Goal: Use online tool/utility: Use online tool/utility

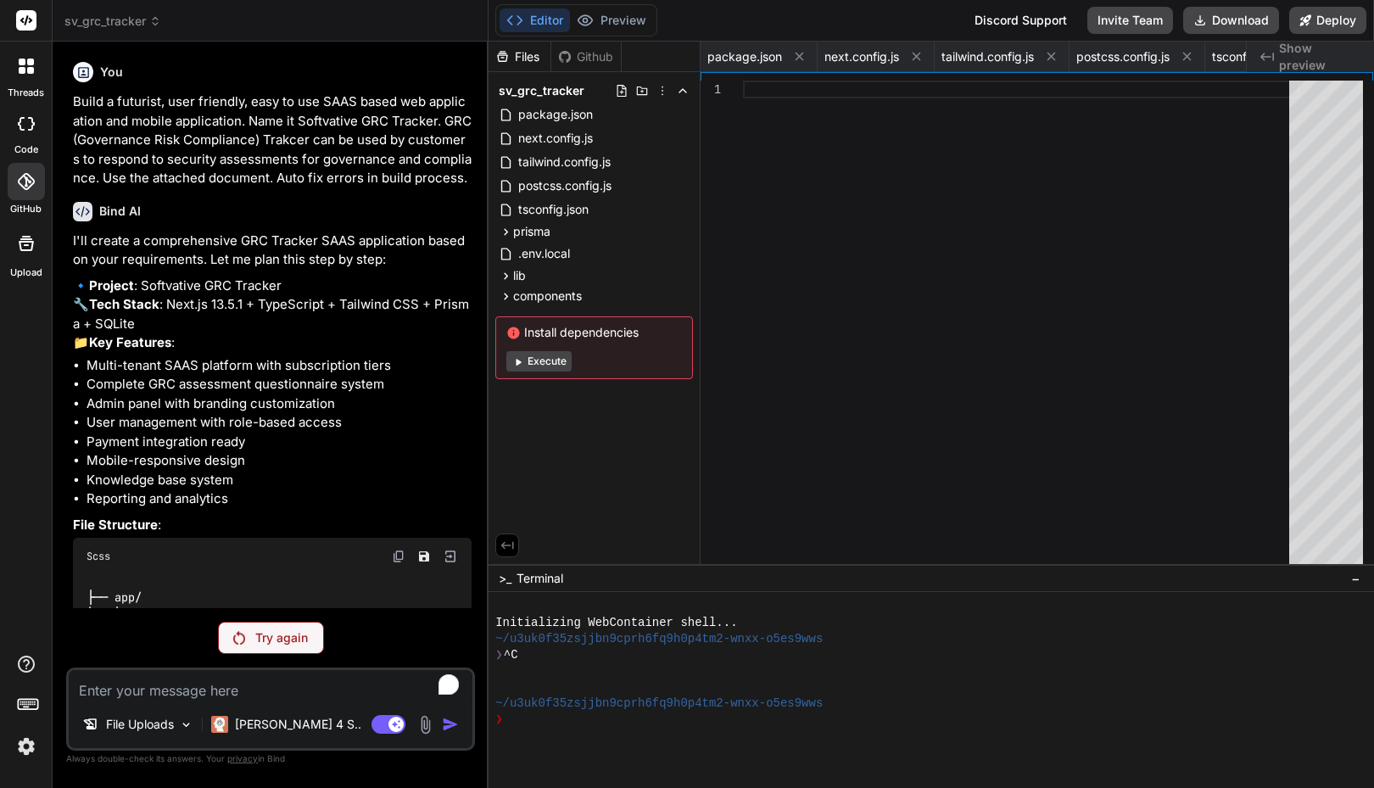
scroll to position [0, 1125]
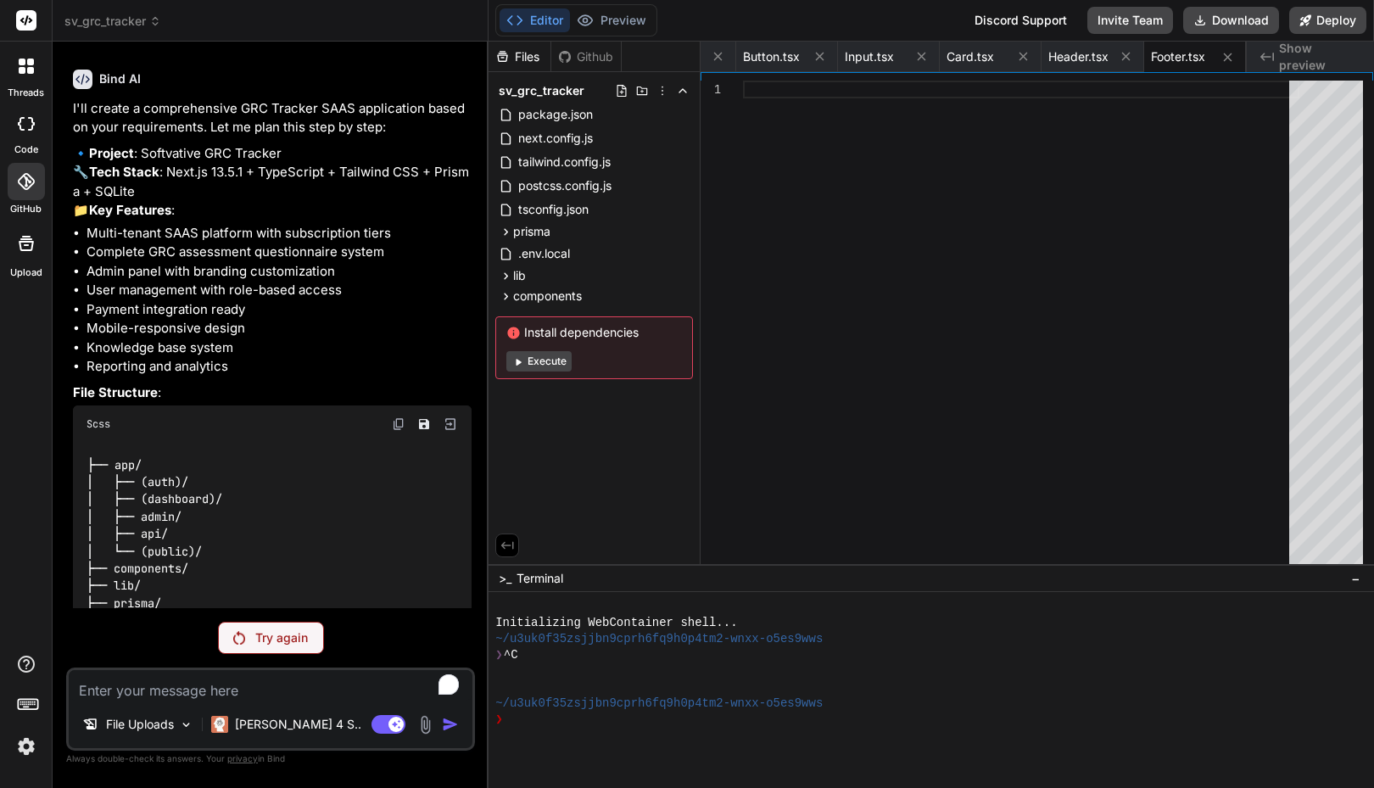
click at [29, 134] on div at bounding box center [26, 124] width 37 height 34
click at [23, 84] on div "threads" at bounding box center [26, 71] width 52 height 59
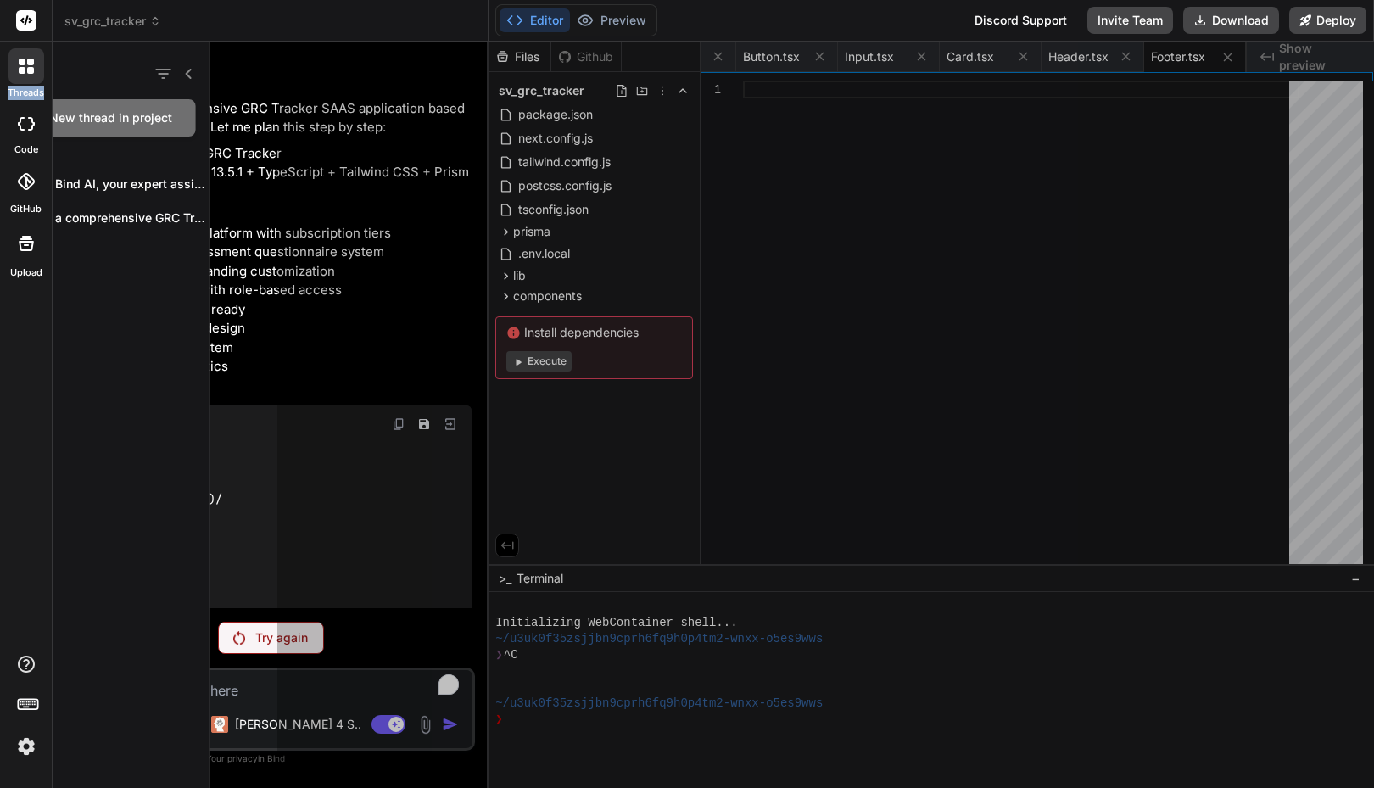
click at [23, 84] on div "threads" at bounding box center [26, 71] width 52 height 59
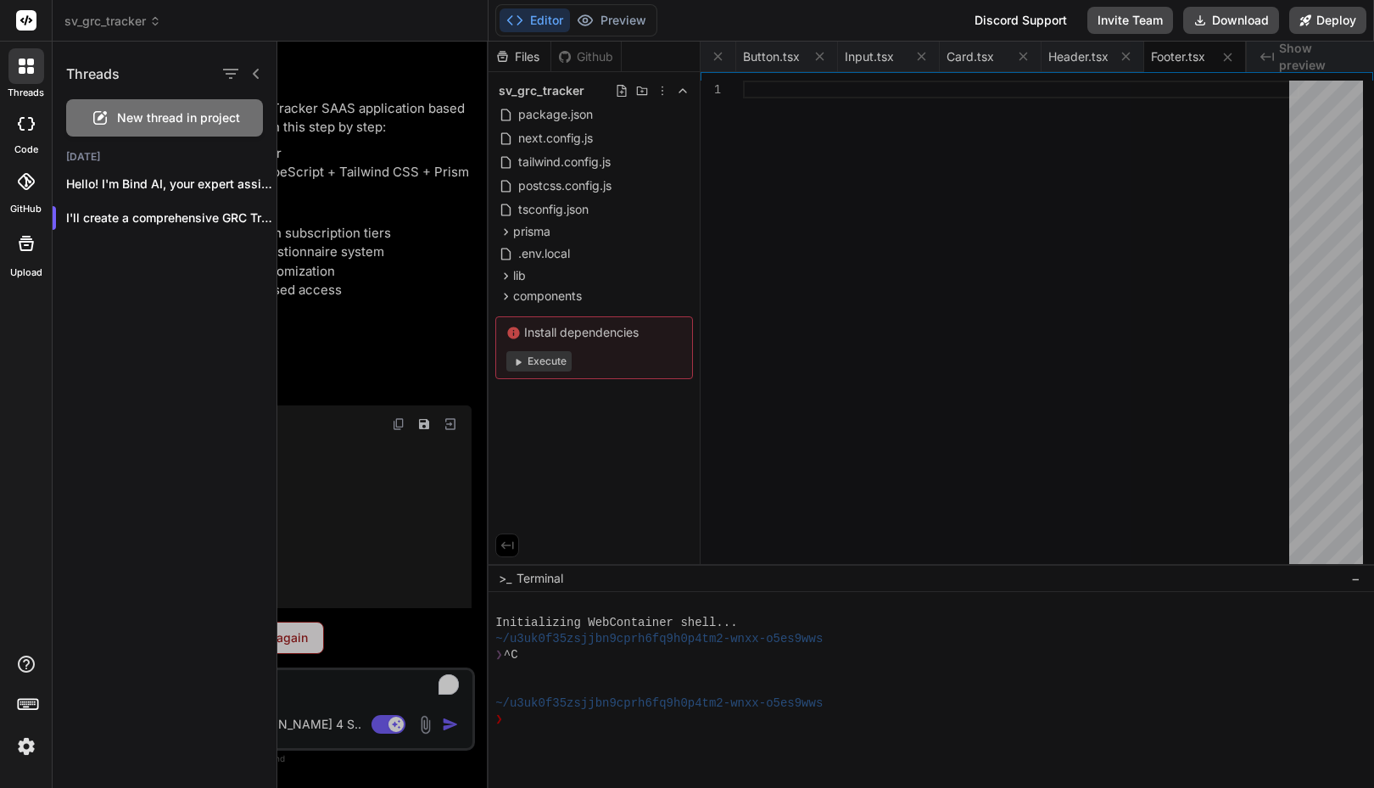
click at [29, 180] on icon at bounding box center [26, 181] width 17 height 17
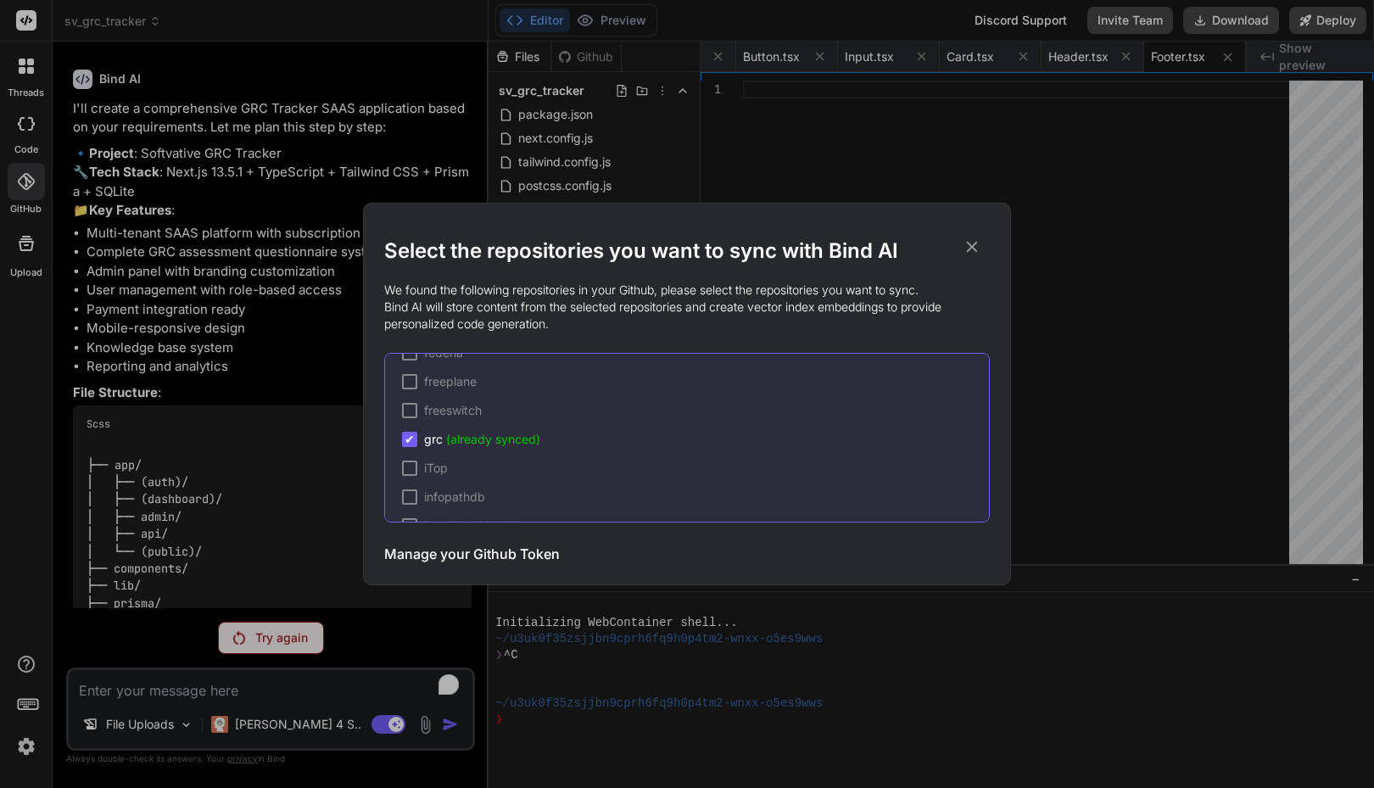
scroll to position [1852, 0]
click at [973, 249] on icon at bounding box center [972, 247] width 11 height 11
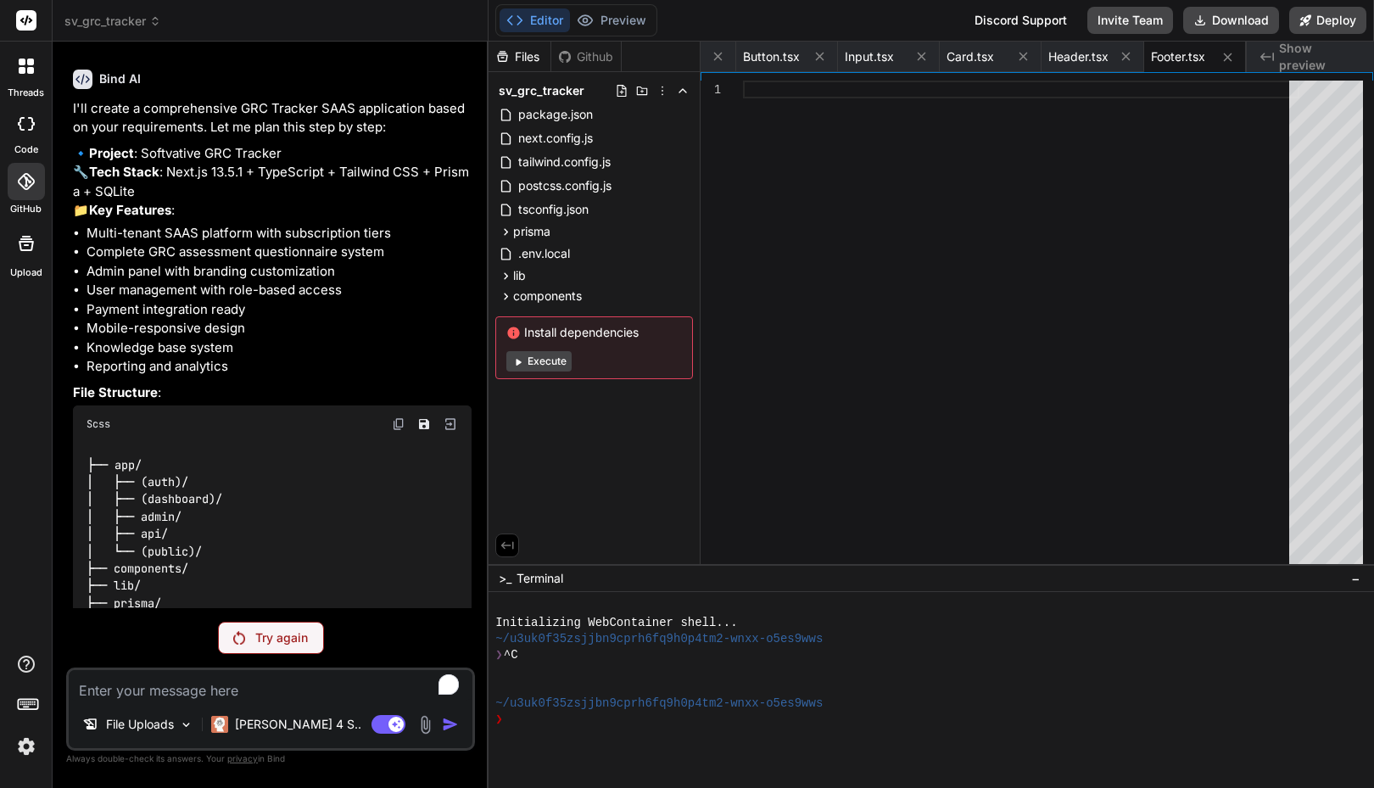
click at [276, 630] on p "Try again" at bounding box center [281, 637] width 53 height 17
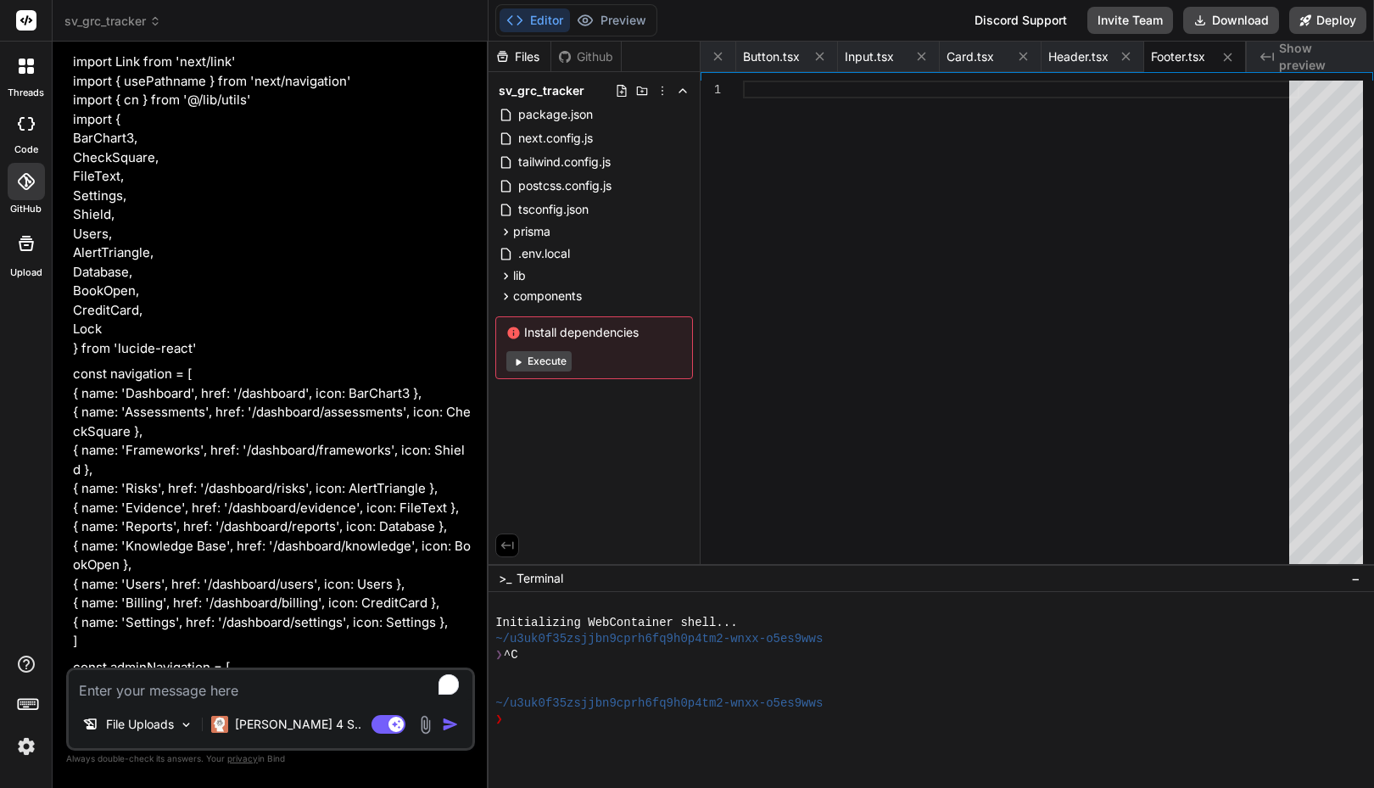
scroll to position [1302, 0]
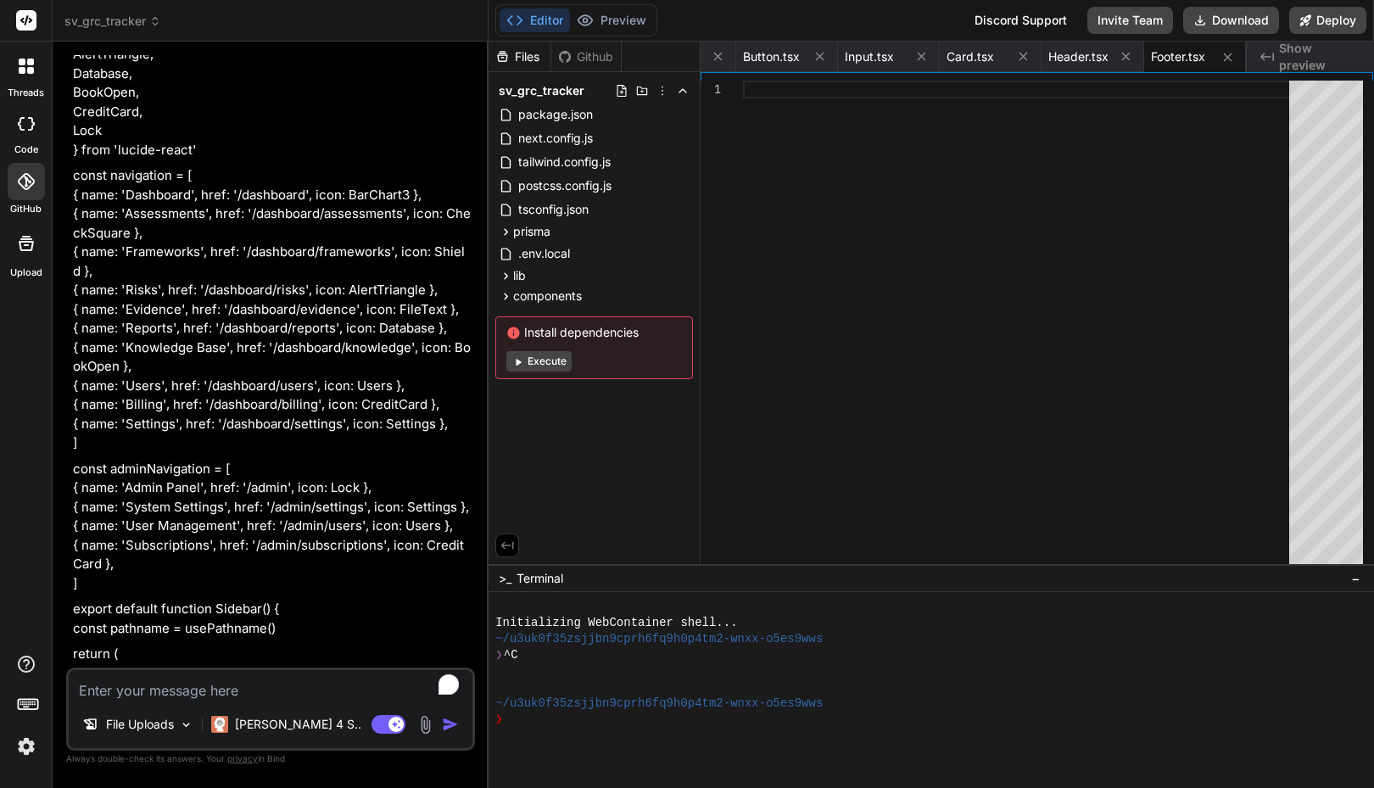
click at [31, 132] on div at bounding box center [26, 124] width 37 height 34
click at [26, 746] on img at bounding box center [26, 746] width 29 height 29
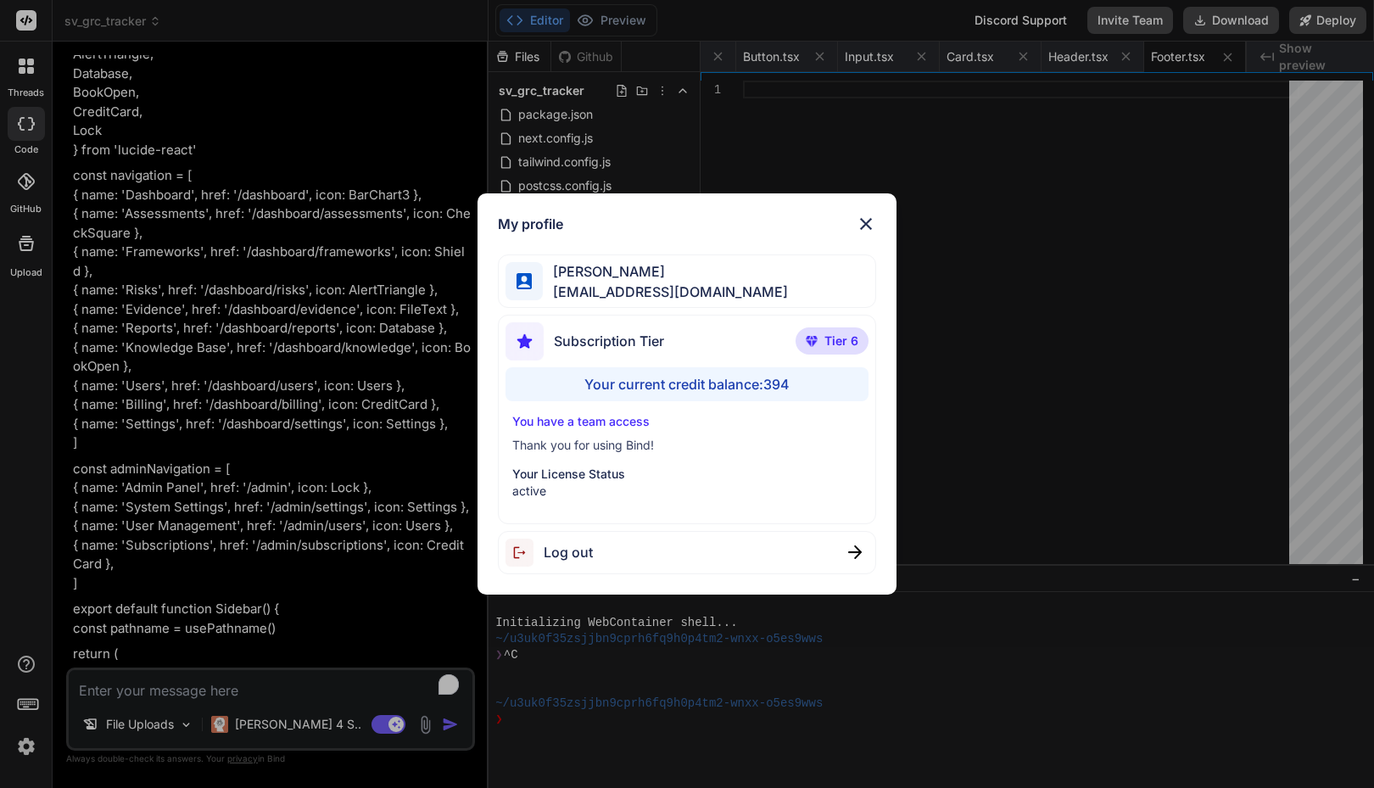
click at [26, 746] on div "My profile [PERSON_NAME] [PERSON_NAME][EMAIL_ADDRESS][DOMAIN_NAME] Subscription…" at bounding box center [687, 394] width 1374 height 788
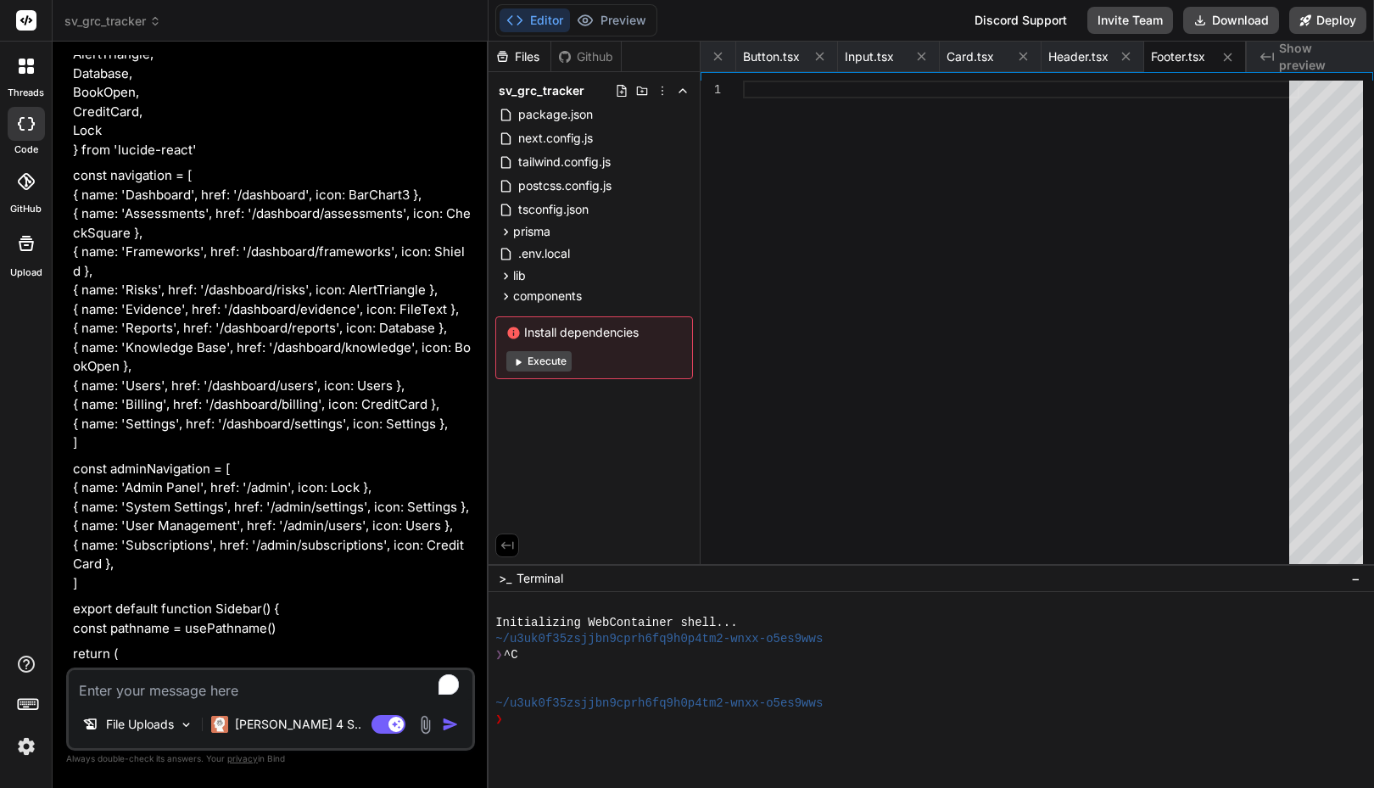
click at [25, 68] on icon at bounding box center [22, 70] width 7 height 7
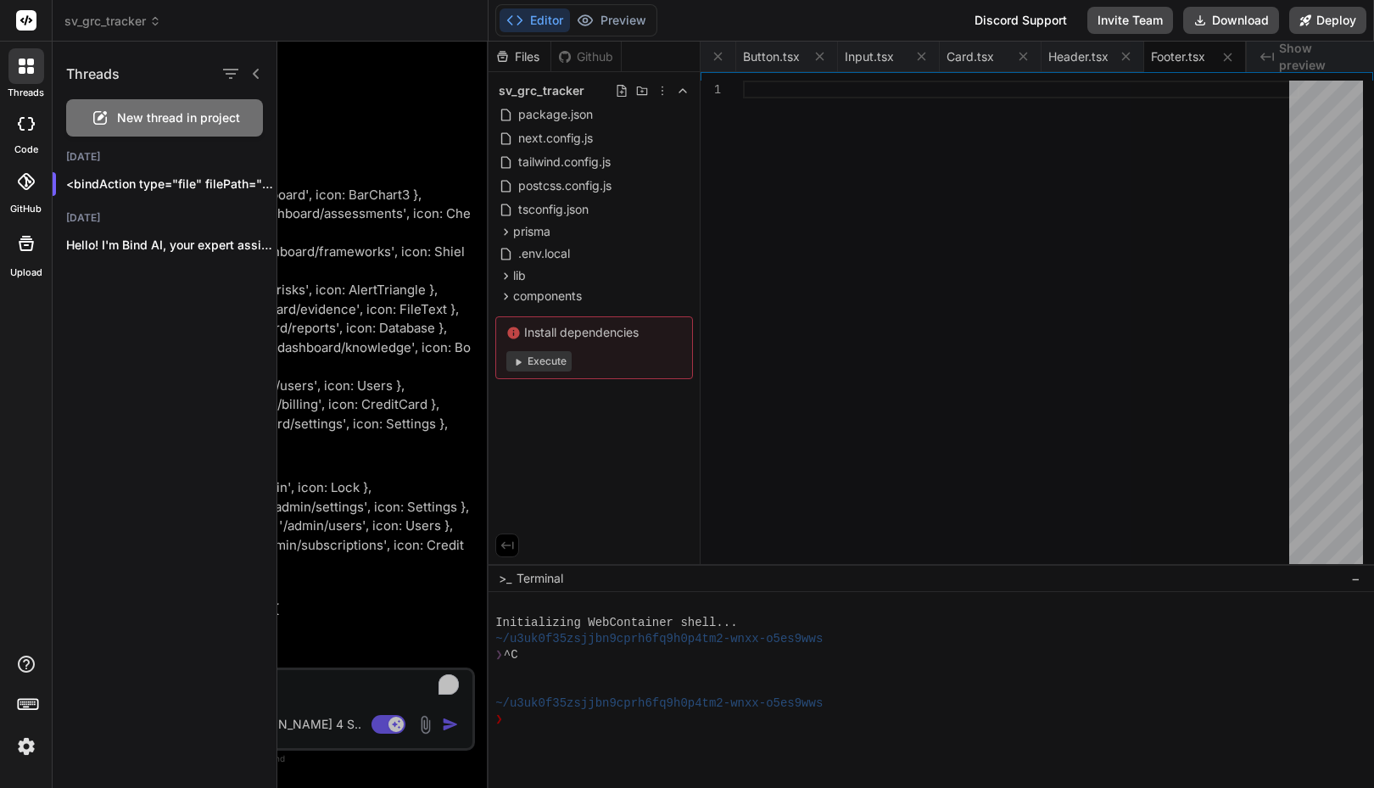
click at [895, 24] on div "Editor Preview Disabled until preview for your project is generated Discord Sup…" at bounding box center [932, 21] width 886 height 42
click at [22, 135] on div at bounding box center [26, 124] width 37 height 34
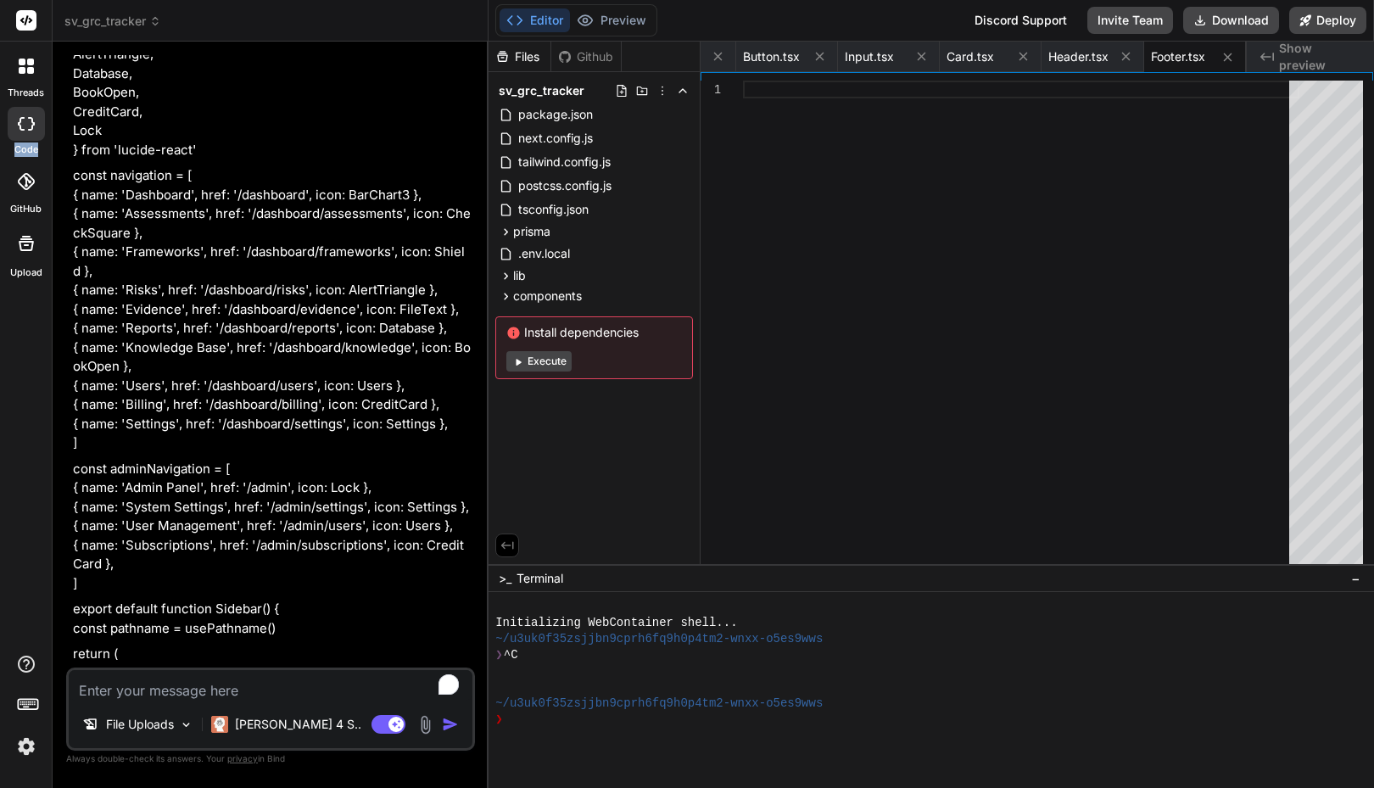
click at [22, 135] on div at bounding box center [26, 124] width 37 height 34
type textarea "x"
click at [598, 55] on div "Github" at bounding box center [586, 56] width 70 height 17
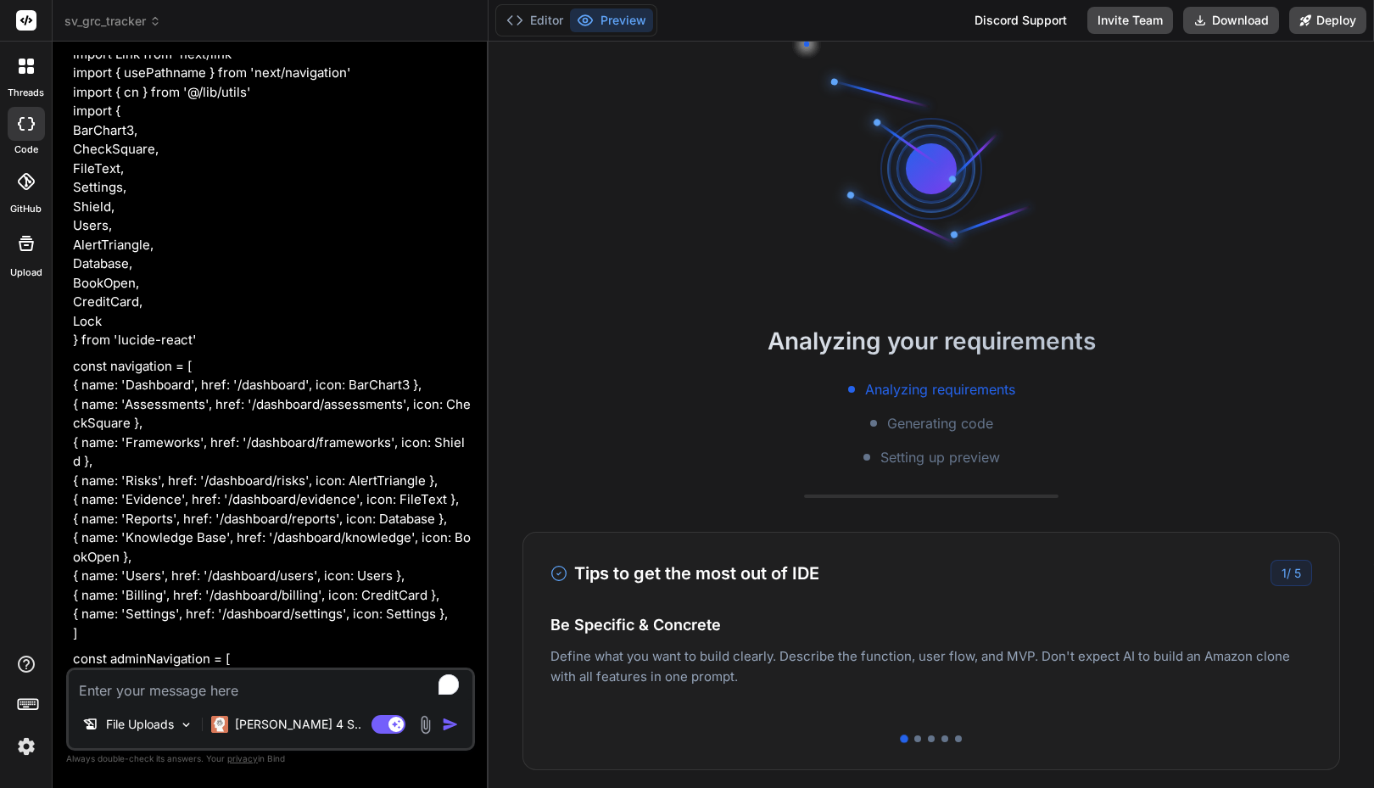
scroll to position [1954, 0]
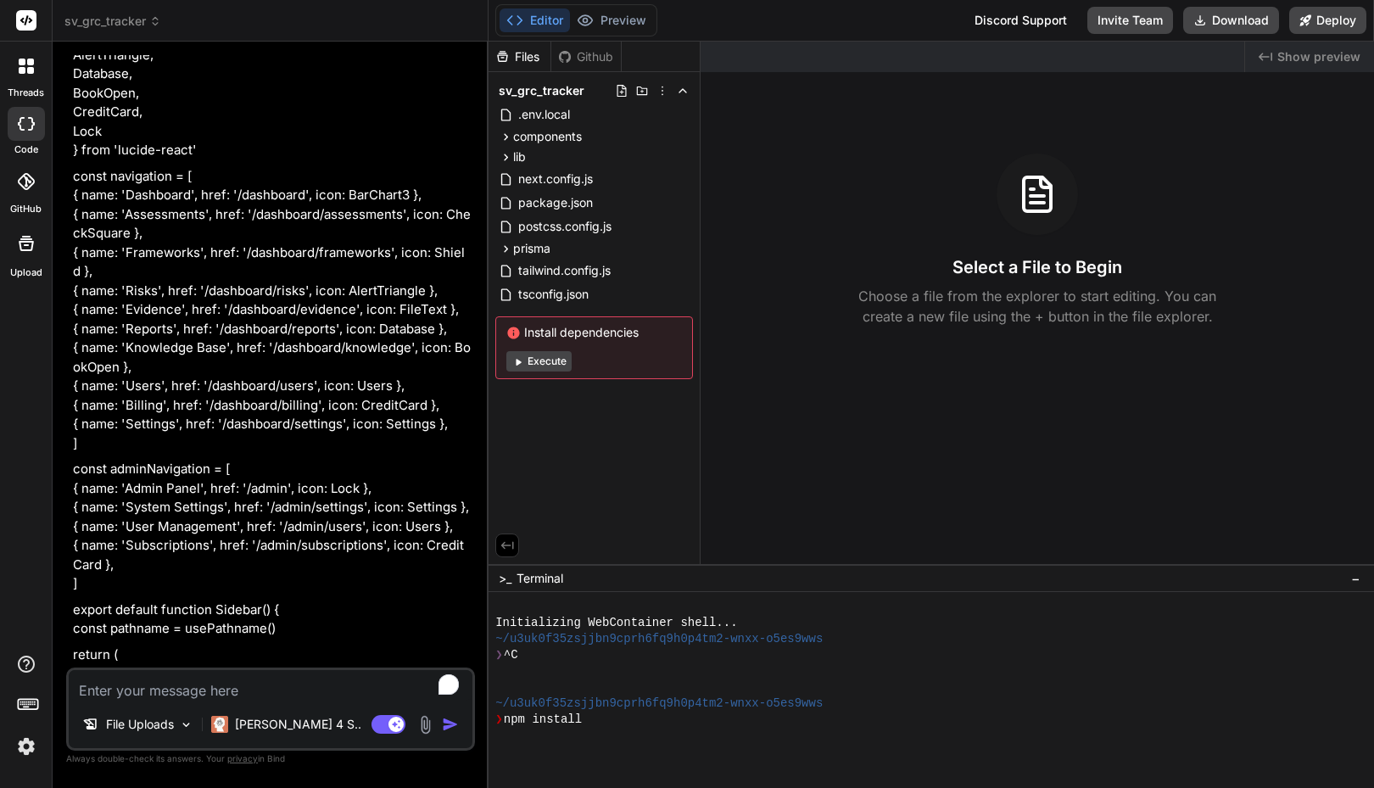
type textarea "x"
